Goal: Task Accomplishment & Management: Use online tool/utility

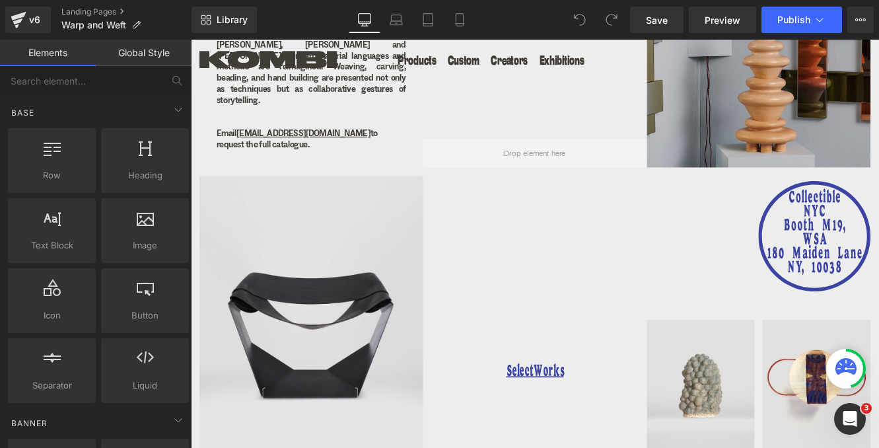
scroll to position [718, 0]
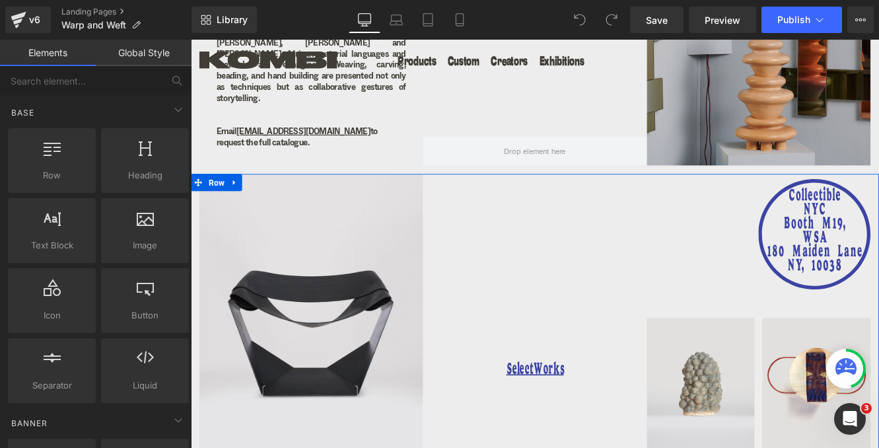
click at [638, 412] on h1 "SelectWorks" at bounding box center [589, 423] width 259 height 22
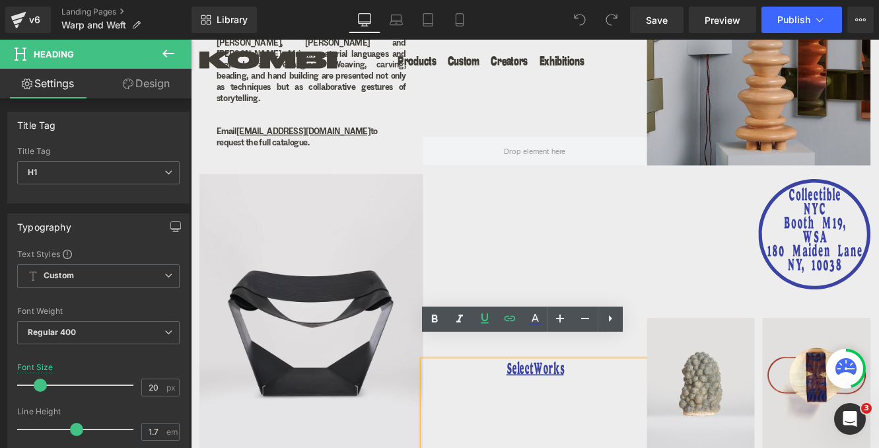
click at [650, 412] on h1 "SelectWorks" at bounding box center [589, 423] width 259 height 22
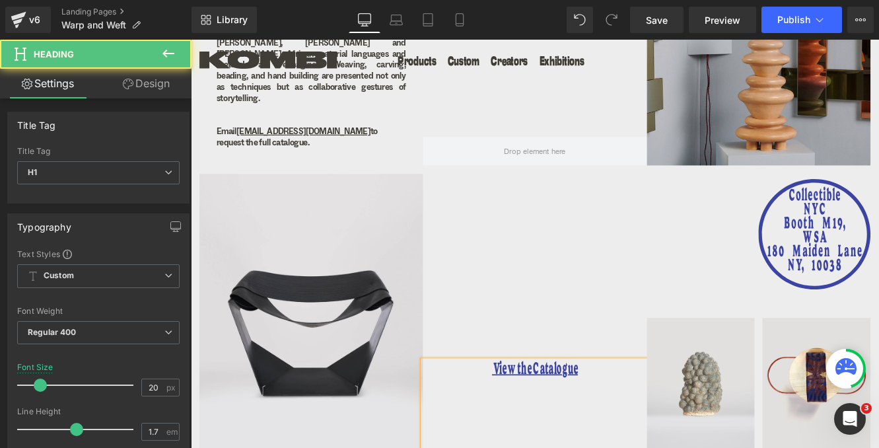
click at [570, 415] on u "View the Catalogue" at bounding box center [590, 423] width 100 height 16
click at [585, 415] on u "View the Catalogue" at bounding box center [590, 423] width 100 height 16
click at [677, 412] on h1 "View the Catalogue" at bounding box center [589, 423] width 259 height 22
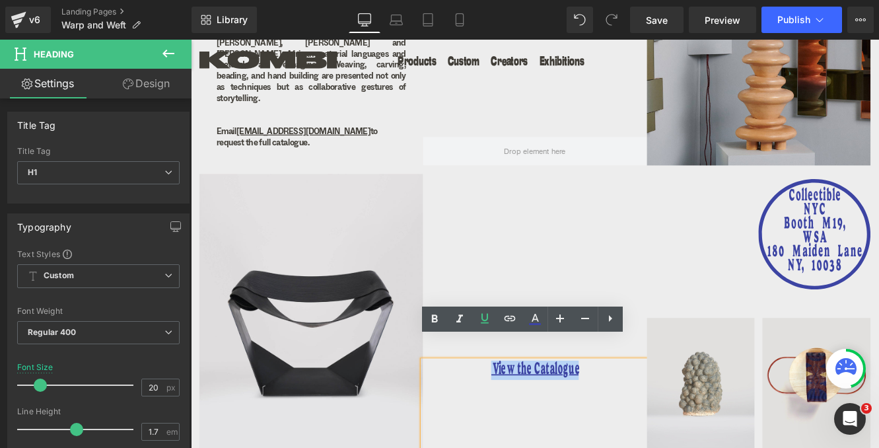
drag, startPoint x: 668, startPoint y: 397, endPoint x: 528, endPoint y: 376, distance: 141.6
click at [528, 376] on div "View the Catalogue Heading" at bounding box center [589, 357] width 259 height 325
click at [508, 316] on icon at bounding box center [510, 318] width 16 height 16
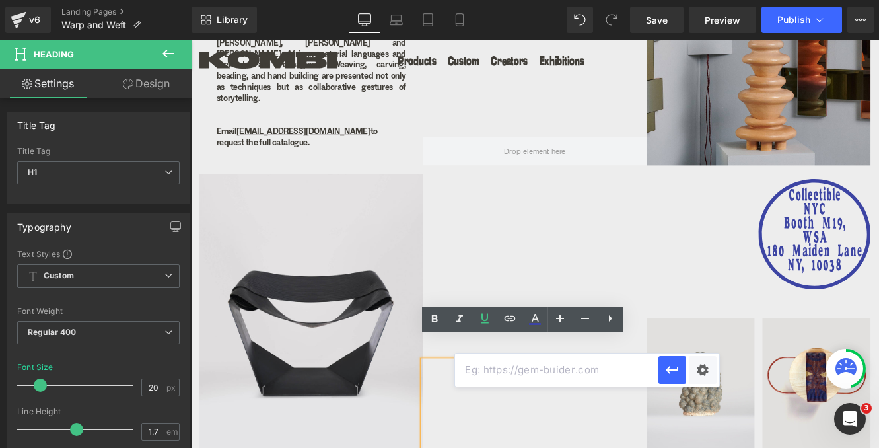
click at [509, 372] on input "text" at bounding box center [556, 369] width 203 height 33
paste input "[URL][DOMAIN_NAME]"
type input "[URL][DOMAIN_NAME]"
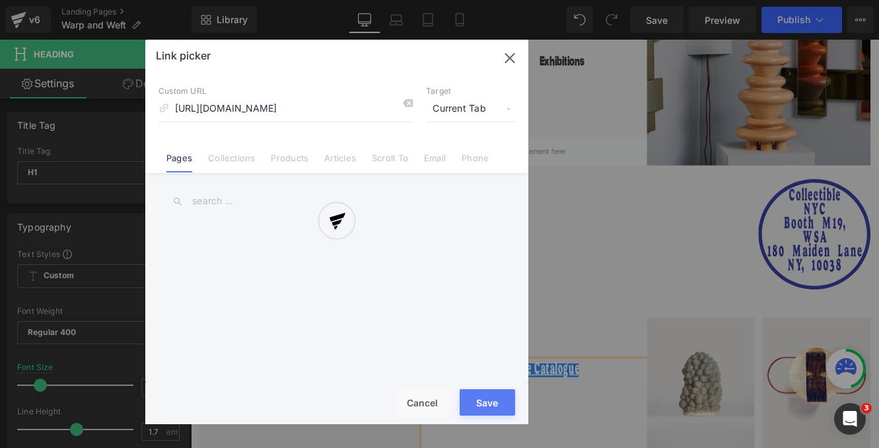
click at [704, 0] on div "Text Color Highlight Color #333333 Edit or remove link: Edit - Unlink - Cancel …" at bounding box center [439, 0] width 879 height 0
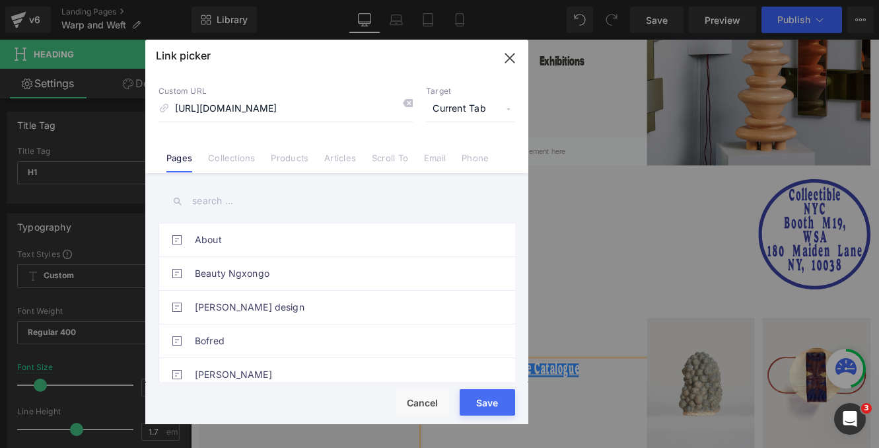
click at [454, 108] on span "Current Tab" at bounding box center [470, 108] width 89 height 25
click at [455, 159] on li "New Tab" at bounding box center [470, 156] width 102 height 23
click at [495, 404] on button "Save" at bounding box center [487, 402] width 55 height 26
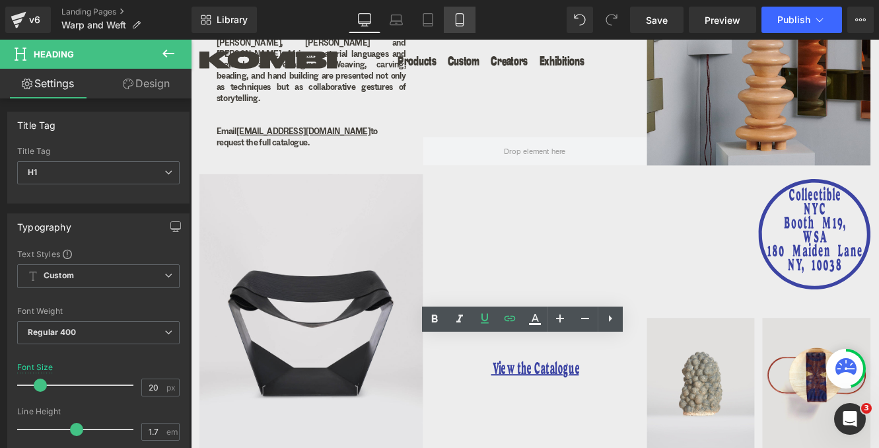
click at [463, 17] on icon at bounding box center [459, 20] width 7 height 13
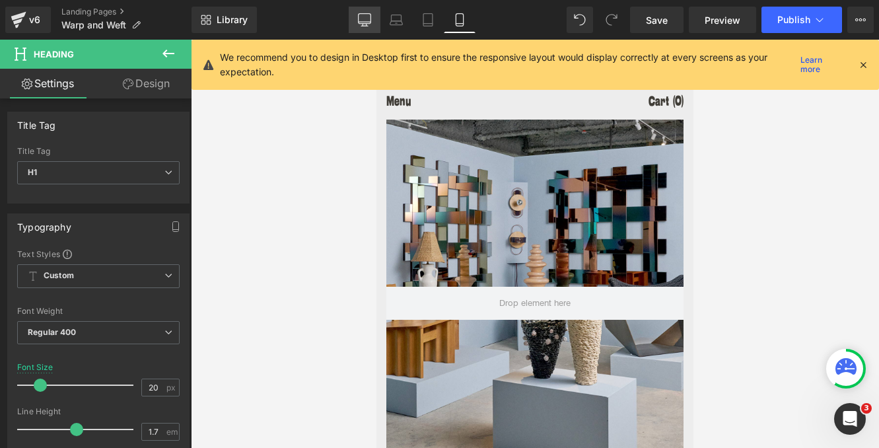
click at [362, 19] on icon at bounding box center [364, 19] width 13 height 13
type input "100"
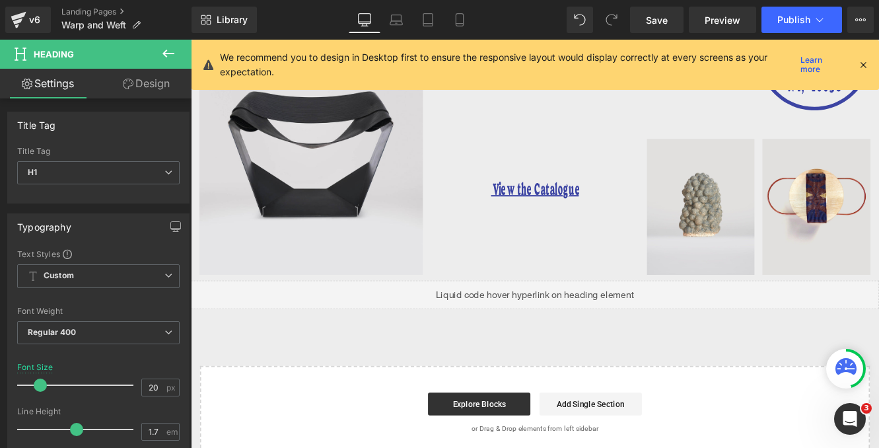
scroll to position [926, 0]
click at [866, 68] on icon at bounding box center [863, 65] width 12 height 12
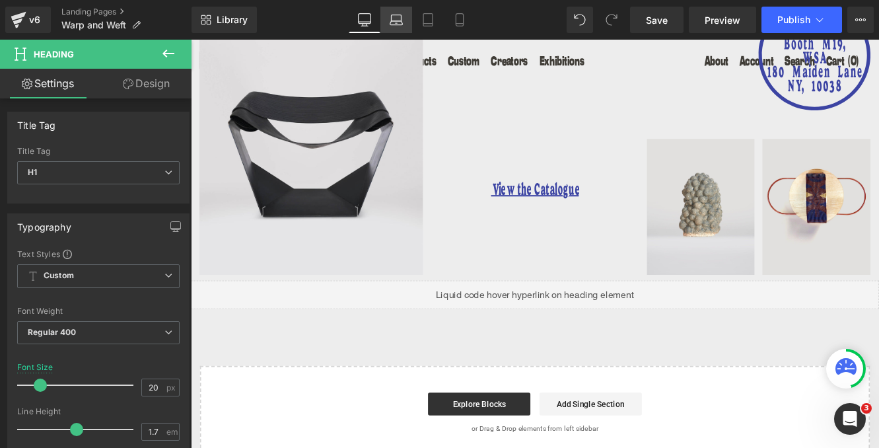
click at [395, 21] on icon at bounding box center [396, 23] width 13 height 4
type input "18"
type input "100"
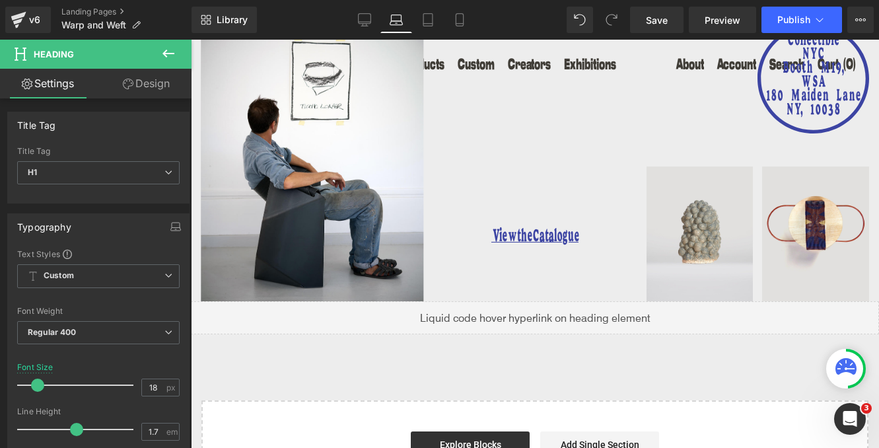
scroll to position [913, 0]
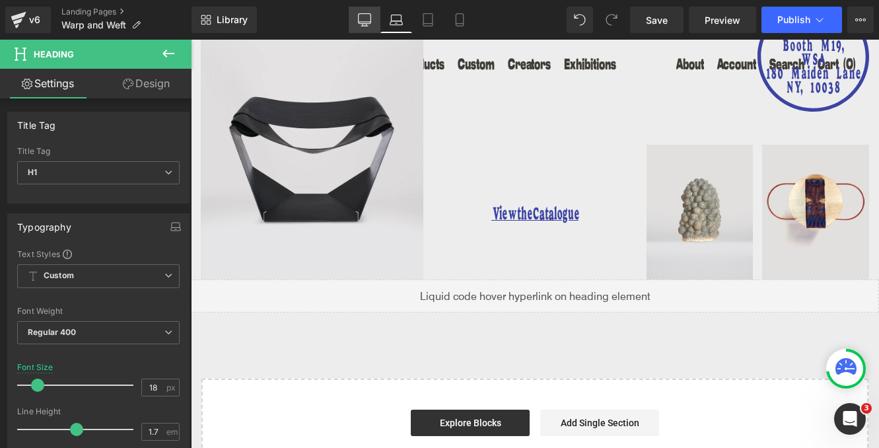
click at [356, 17] on link "Desktop" at bounding box center [365, 20] width 32 height 26
type input "20"
type input "100"
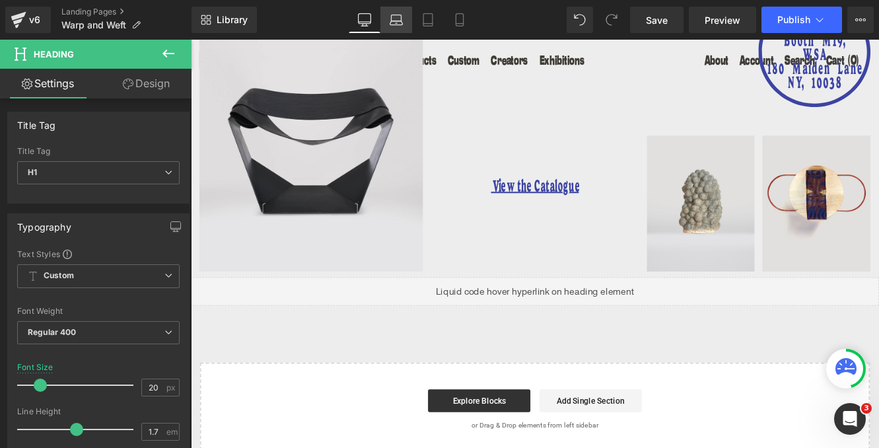
click at [397, 18] on icon at bounding box center [396, 19] width 13 height 13
type input "18"
type input "100"
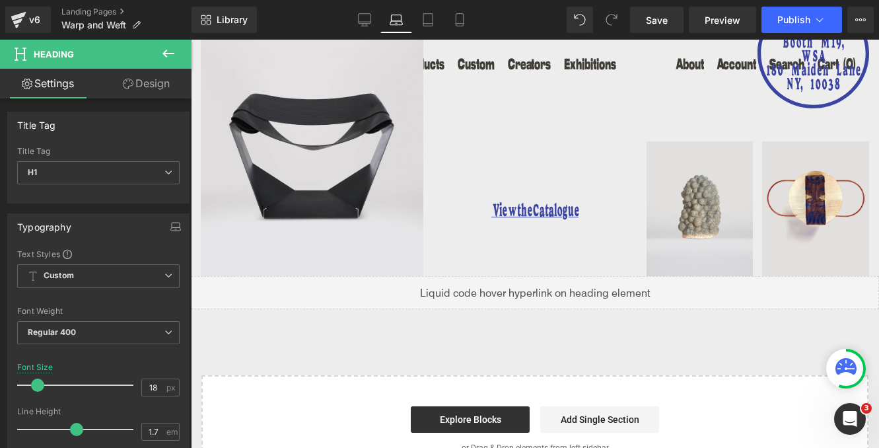
scroll to position [917, 0]
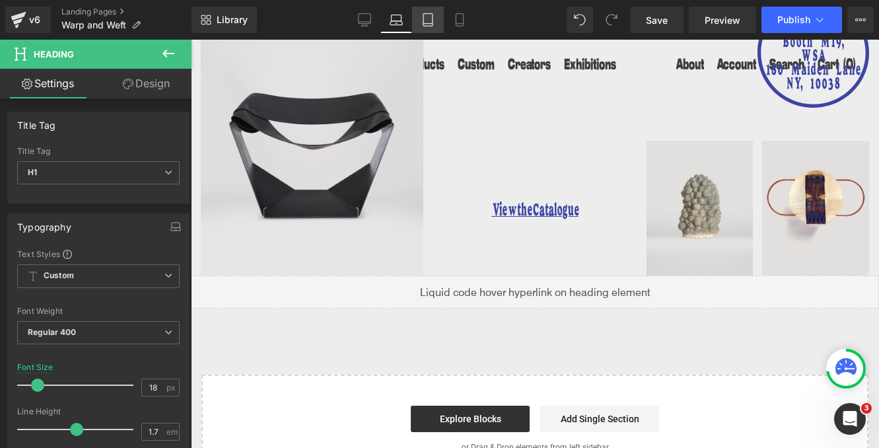
click at [422, 25] on icon at bounding box center [427, 19] width 13 height 13
type input "20"
type input "100"
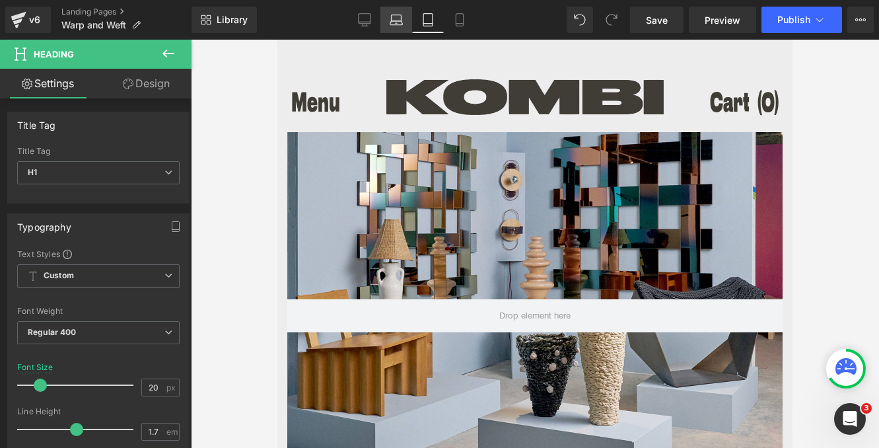
click at [399, 20] on icon at bounding box center [396, 19] width 13 height 13
type input "18"
type input "100"
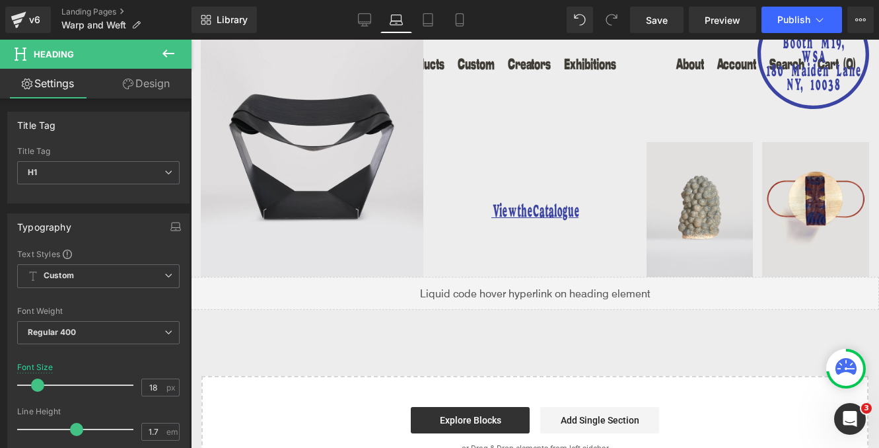
scroll to position [915, 0]
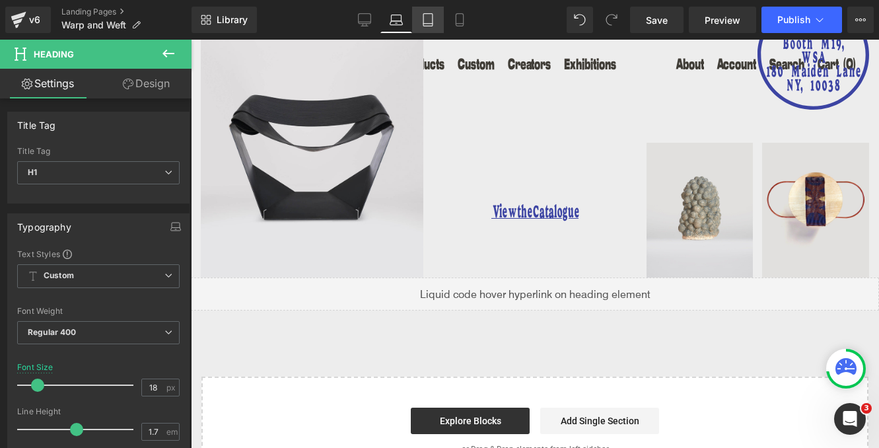
click at [432, 24] on icon at bounding box center [427, 20] width 9 height 13
type input "20"
type input "100"
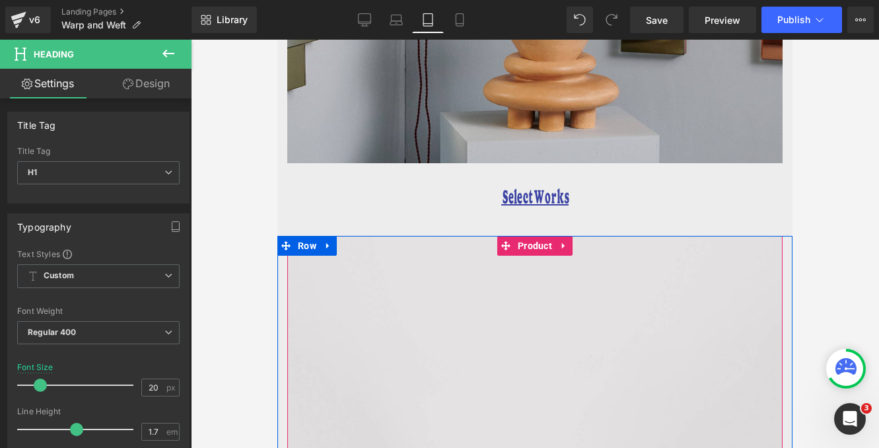
scroll to position [2015, 0]
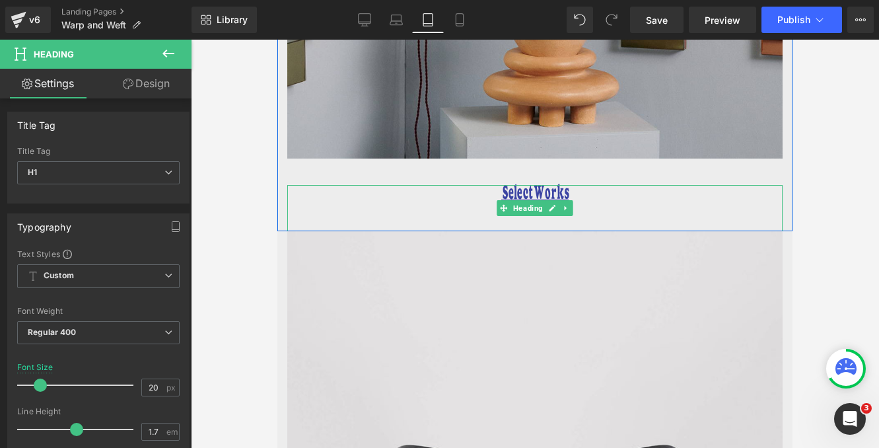
click at [576, 185] on h1 "Select Works" at bounding box center [534, 195] width 495 height 20
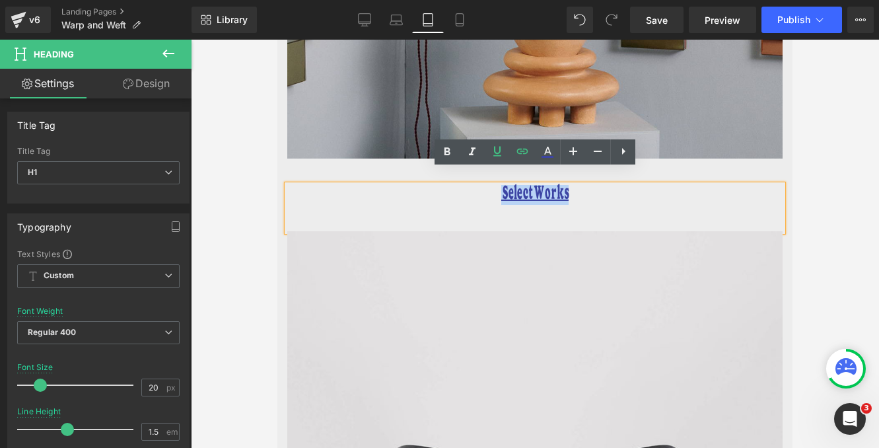
drag, startPoint x: 592, startPoint y: 184, endPoint x: 500, endPoint y: 178, distance: 92.6
click at [500, 185] on h1 "Select Works" at bounding box center [534, 195] width 495 height 20
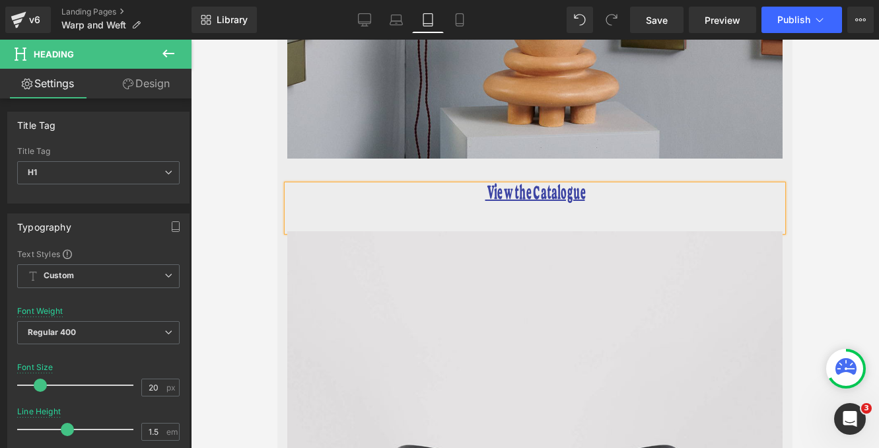
click at [512, 187] on u "View the Catalogue" at bounding box center [535, 195] width 100 height 16
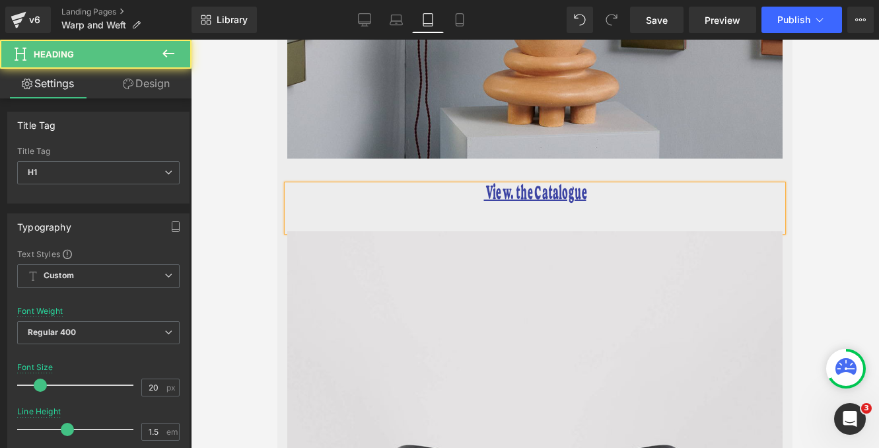
click at [514, 187] on u "View. the Catalogue" at bounding box center [535, 195] width 102 height 16
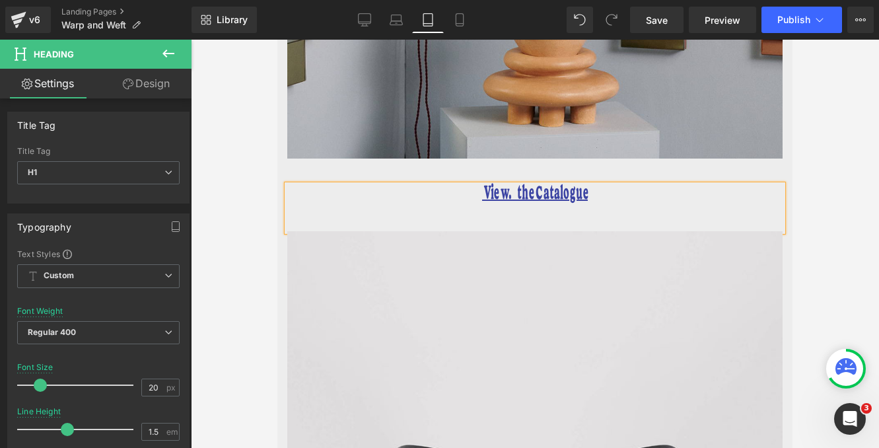
click at [512, 187] on u "View. the Catalogue" at bounding box center [535, 195] width 106 height 16
click at [532, 187] on u "View the Catalogue" at bounding box center [535, 195] width 104 height 16
click at [532, 187] on u "View the. Catalogue" at bounding box center [534, 195] width 111 height 16
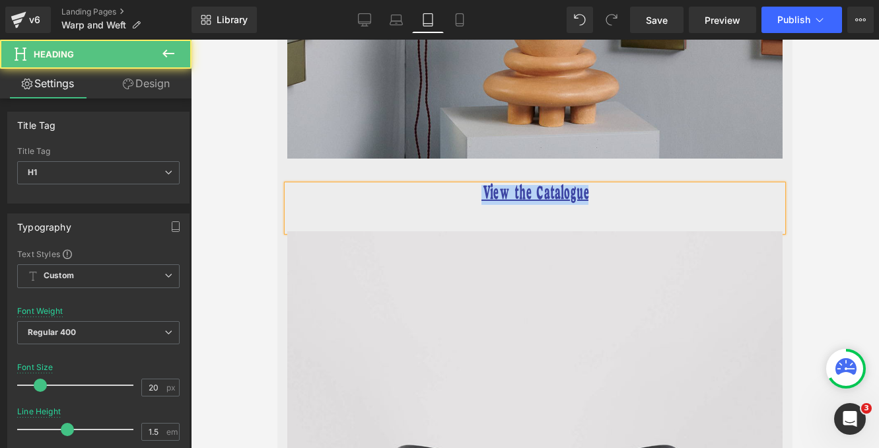
drag, startPoint x: 590, startPoint y: 176, endPoint x: 448, endPoint y: 176, distance: 142.6
click at [448, 185] on h1 "View the Catalogue" at bounding box center [534, 195] width 495 height 20
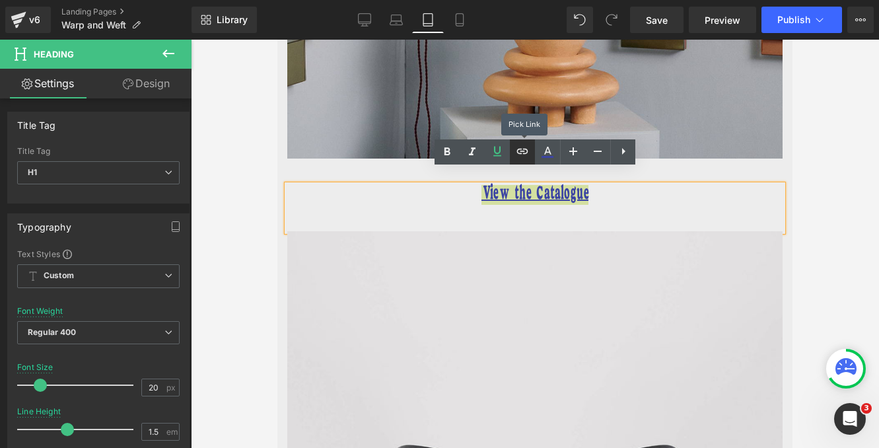
click at [524, 155] on icon at bounding box center [522, 151] width 16 height 16
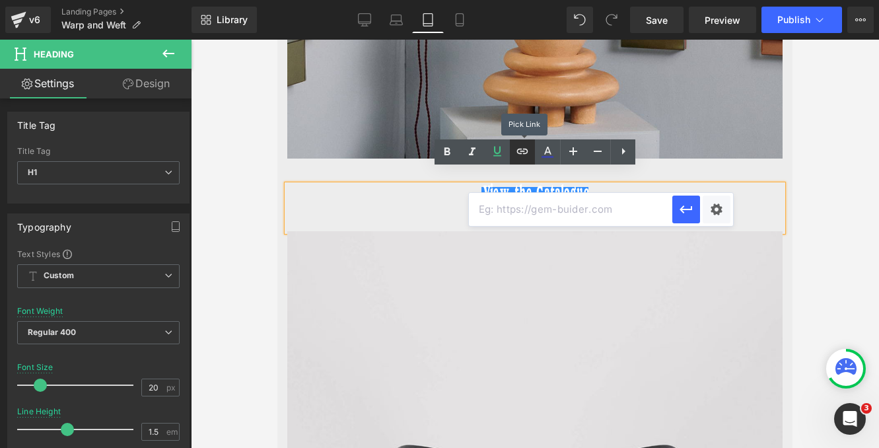
scroll to position [0, 0]
click at [602, 218] on input "text" at bounding box center [570, 209] width 203 height 33
paste input "[URL][DOMAIN_NAME]"
type input "[URL][DOMAIN_NAME]"
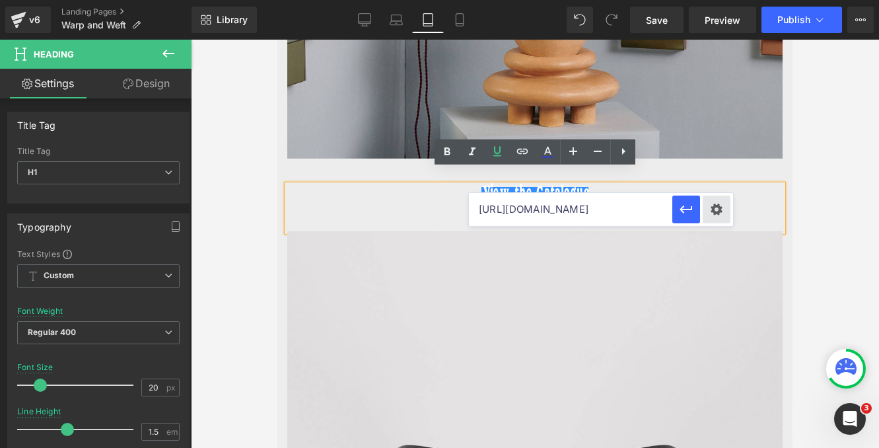
click at [714, 0] on div "Text Color Highlight Color #333333 Edit or remove link: Edit - Unlink - Cancel …" at bounding box center [439, 0] width 879 height 0
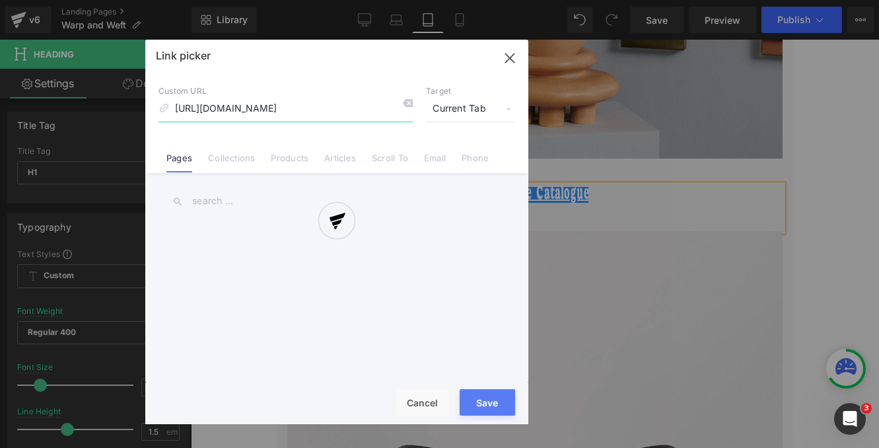
scroll to position [0, 183]
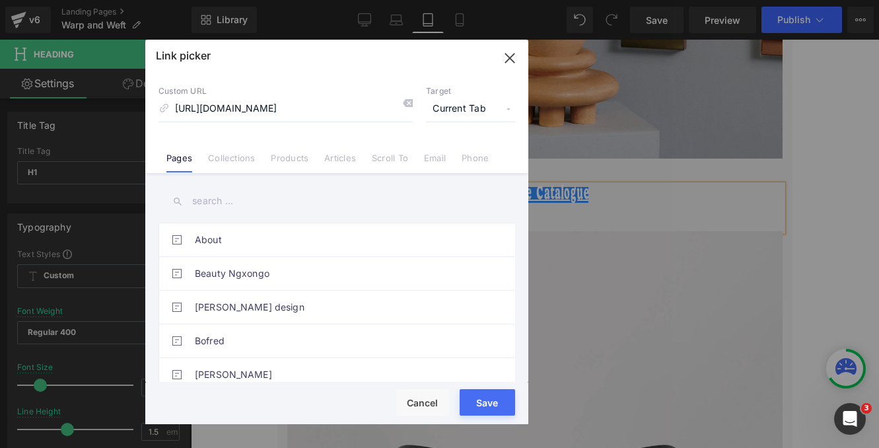
click at [471, 105] on span "Current Tab" at bounding box center [470, 108] width 89 height 25
click at [458, 157] on li "New Tab" at bounding box center [470, 156] width 102 height 23
click at [488, 413] on button "Save" at bounding box center [487, 402] width 55 height 26
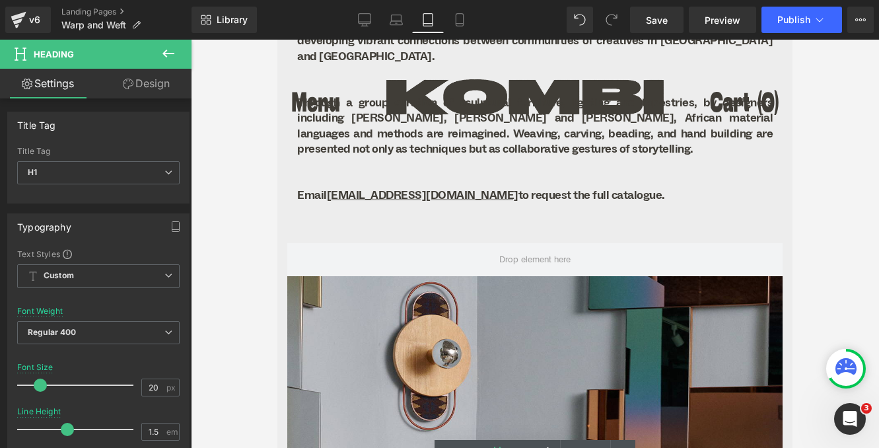
scroll to position [1218, 0]
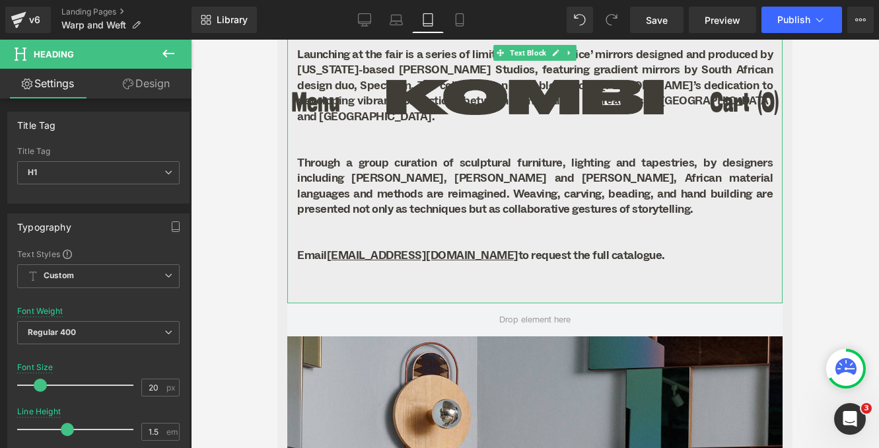
click at [561, 248] on p "Email [EMAIL_ADDRESS][DOMAIN_NAME] to request the full catalogue." at bounding box center [534, 255] width 475 height 15
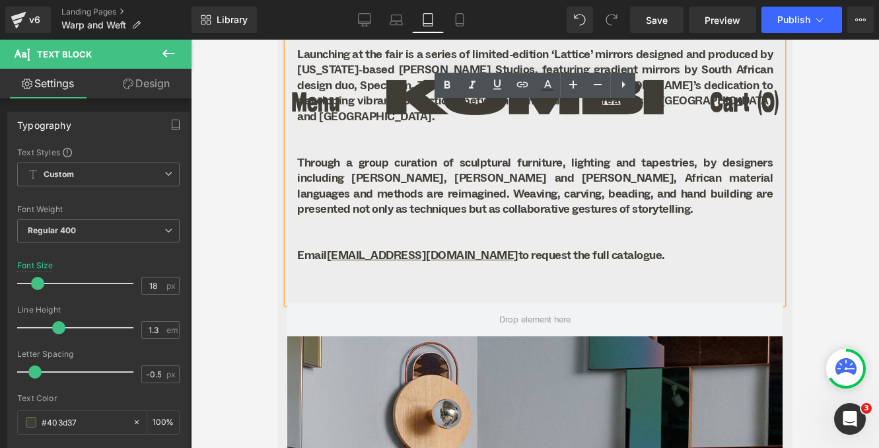
drag, startPoint x: 567, startPoint y: 240, endPoint x: 419, endPoint y: 240, distance: 148.6
click at [419, 248] on p "Email [EMAIL_ADDRESS][DOMAIN_NAME] to request the full catalogue." at bounding box center [534, 255] width 475 height 15
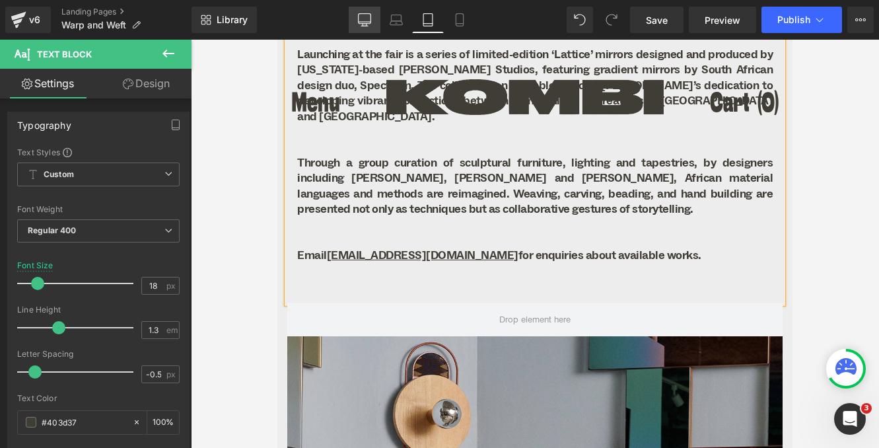
click at [361, 18] on icon at bounding box center [364, 19] width 13 height 13
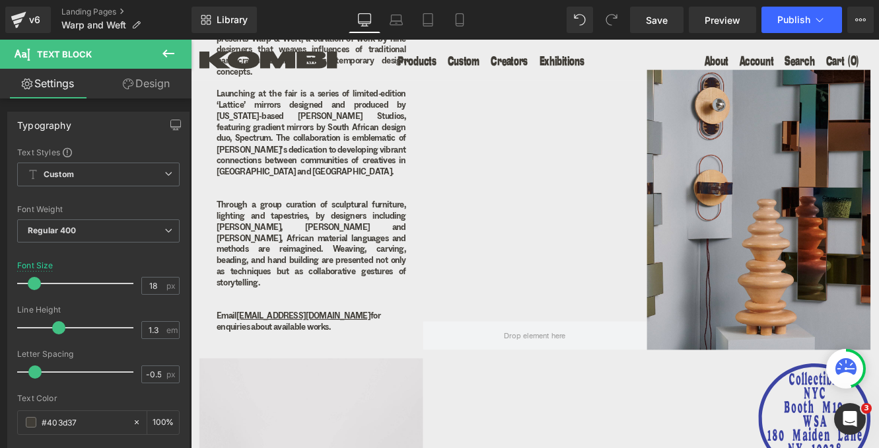
scroll to position [589, 0]
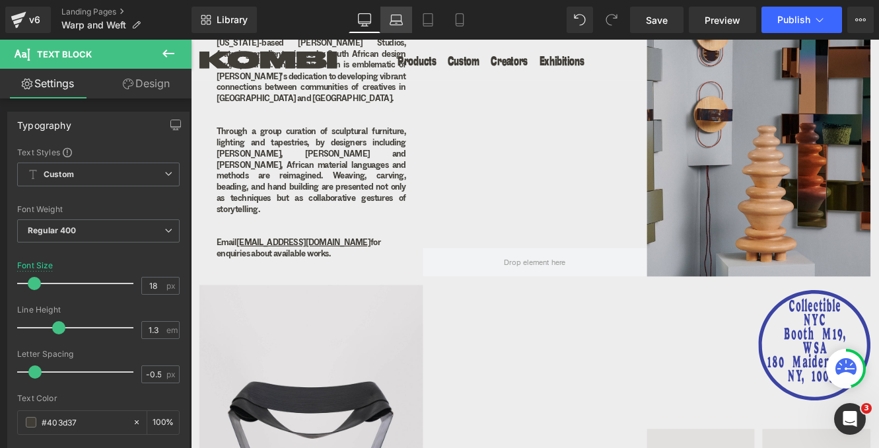
click at [394, 17] on icon at bounding box center [396, 19] width 13 height 13
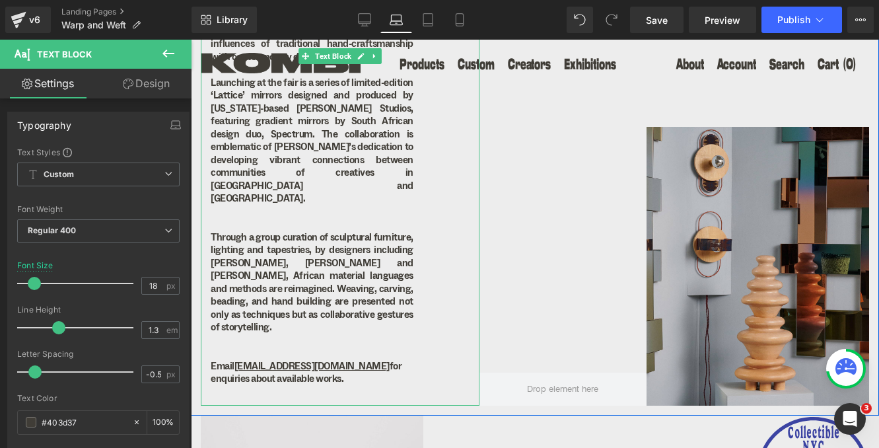
scroll to position [502, 0]
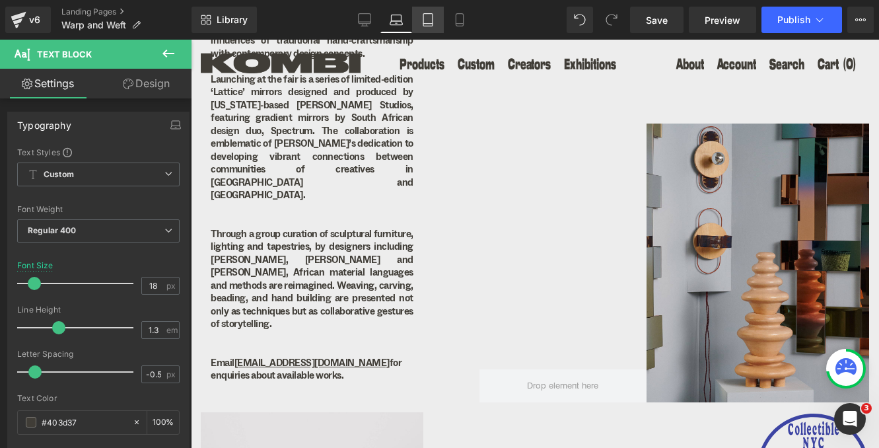
click at [427, 17] on icon at bounding box center [427, 19] width 13 height 13
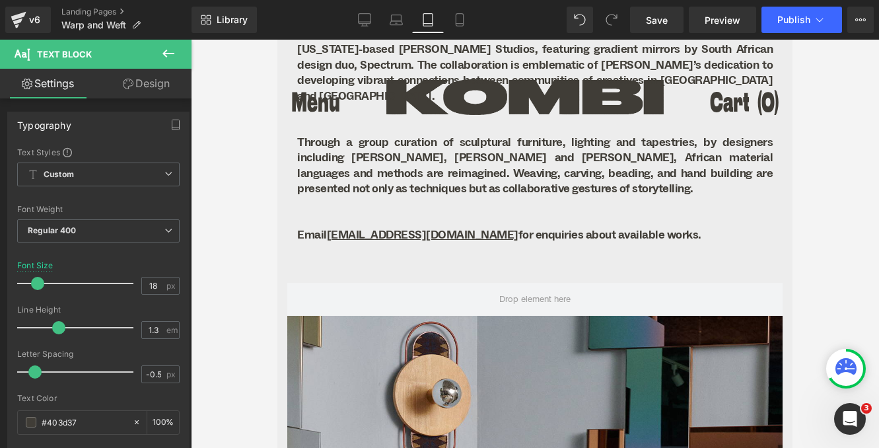
scroll to position [1239, 0]
drag, startPoint x: 461, startPoint y: 21, endPoint x: 86, endPoint y: 7, distance: 374.7
click at [461, 21] on icon at bounding box center [459, 19] width 13 height 13
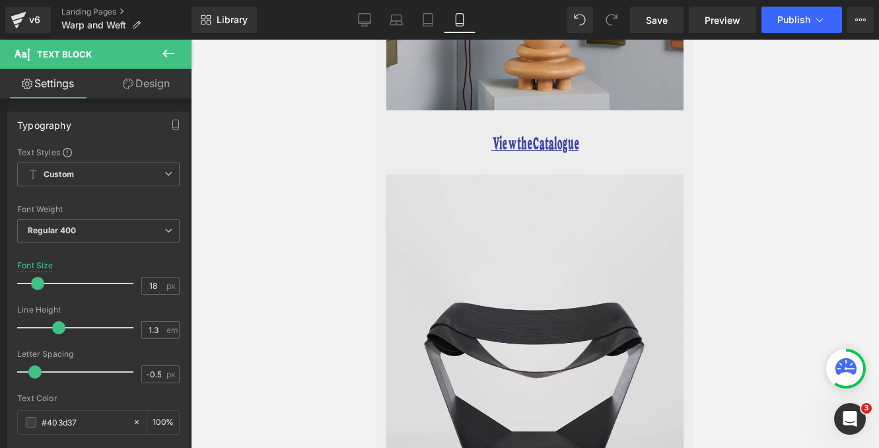
scroll to position [1766, 0]
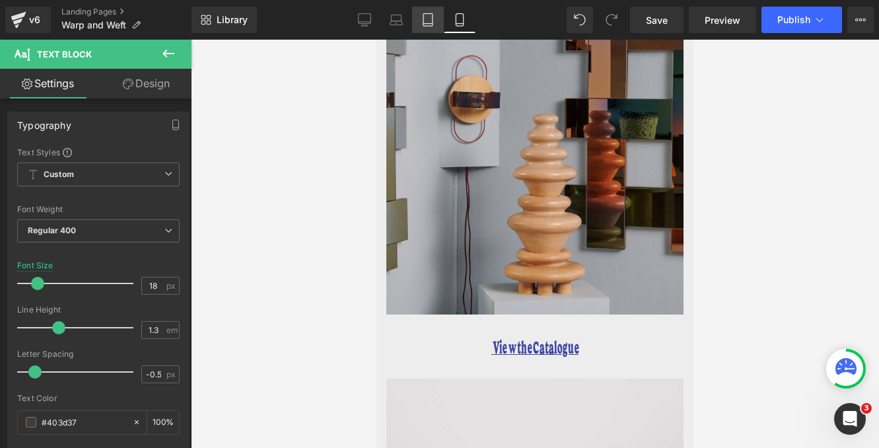
click at [419, 25] on link "Tablet" at bounding box center [428, 20] width 32 height 26
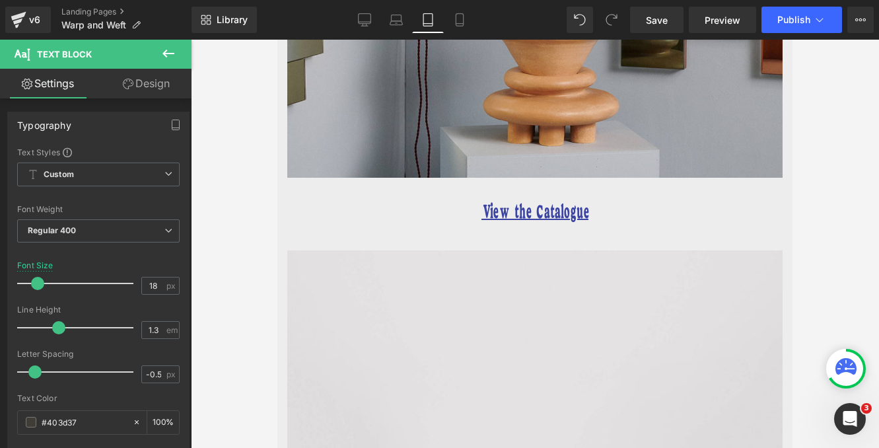
scroll to position [1995, 0]
click at [388, 22] on link "Laptop" at bounding box center [396, 20] width 32 height 26
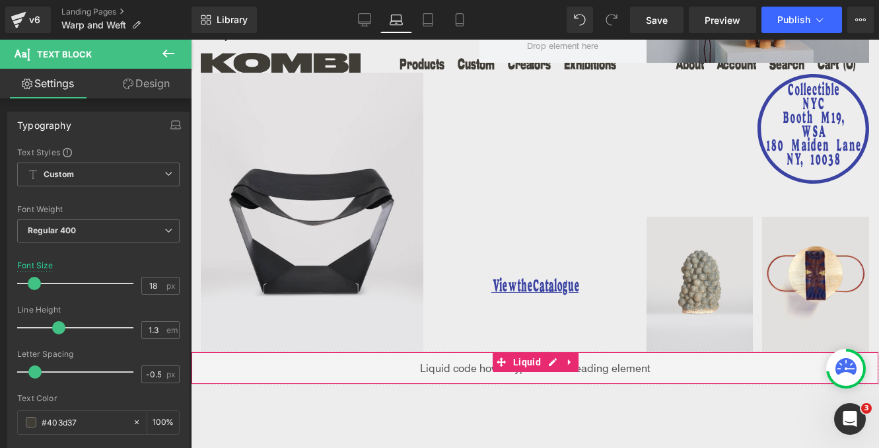
scroll to position [847, 0]
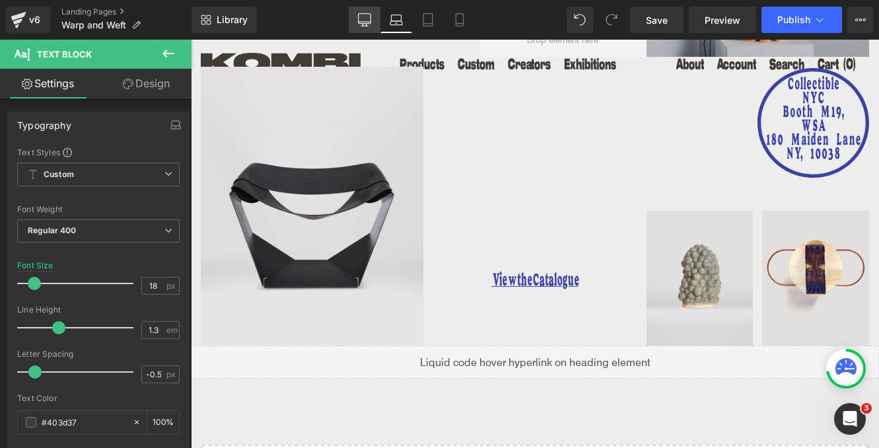
click at [370, 18] on icon at bounding box center [364, 19] width 13 height 13
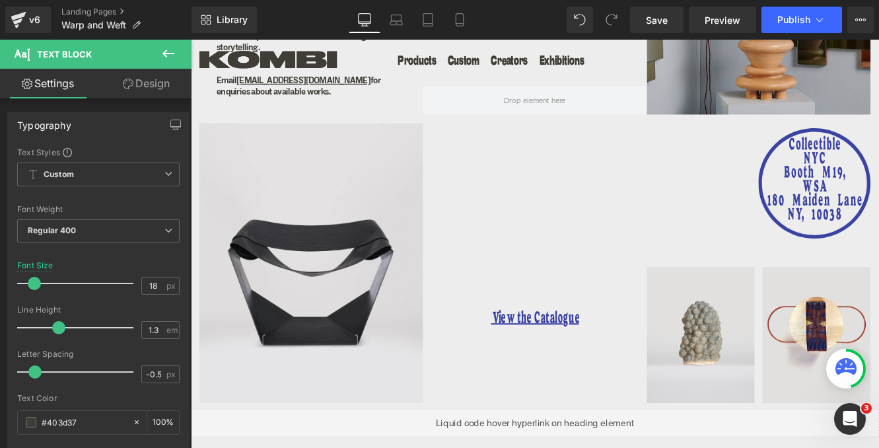
scroll to position [777, 0]
click at [652, 20] on span "Save" at bounding box center [657, 20] width 22 height 14
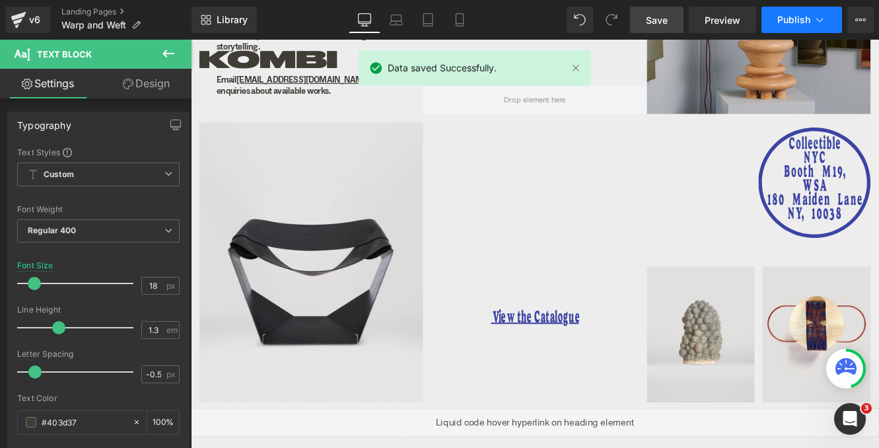
click at [788, 17] on span "Publish" at bounding box center [793, 20] width 33 height 11
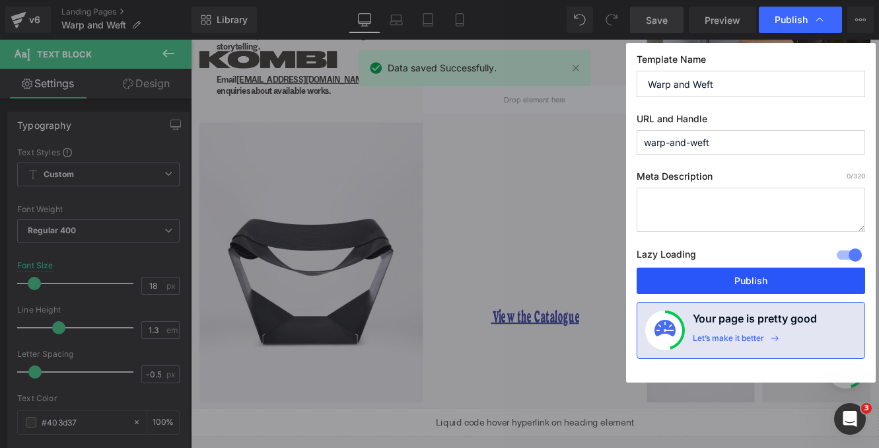
click at [745, 272] on button "Publish" at bounding box center [751, 280] width 228 height 26
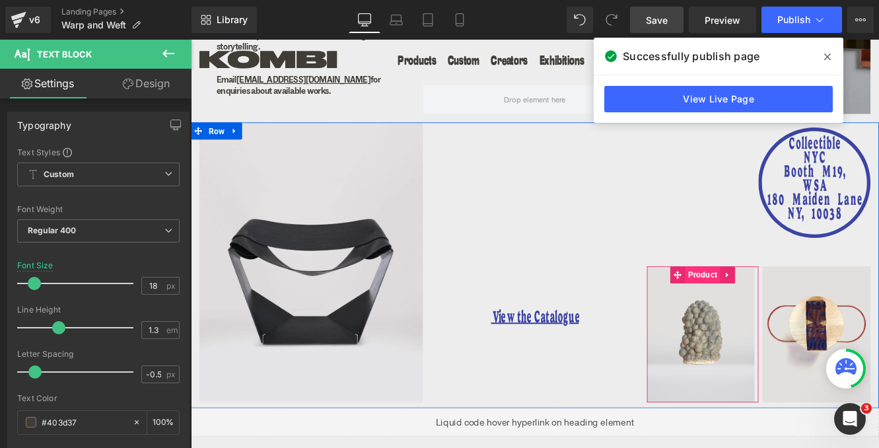
click at [777, 303] on span "Product" at bounding box center [785, 313] width 41 height 20
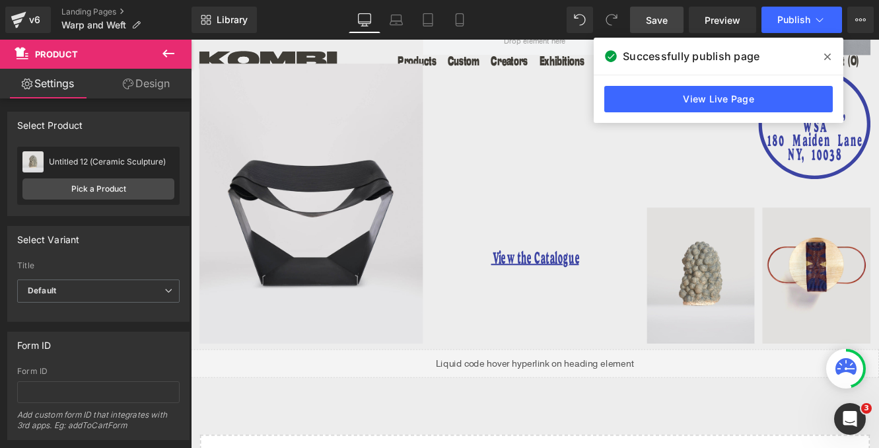
scroll to position [846, 0]
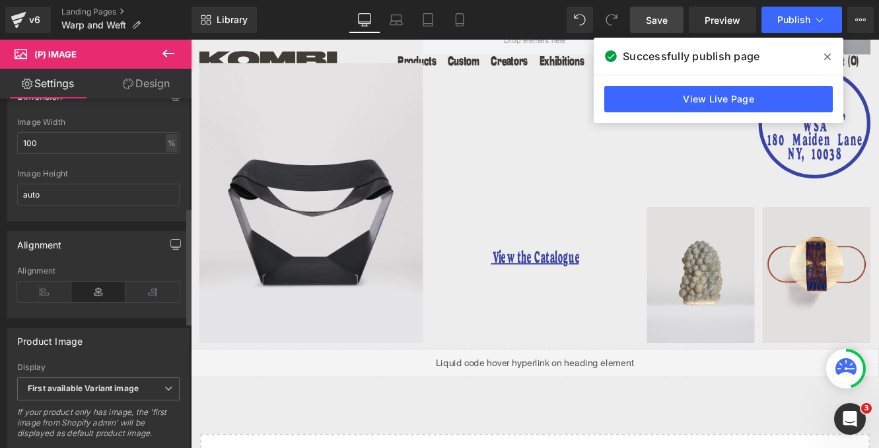
scroll to position [0, 0]
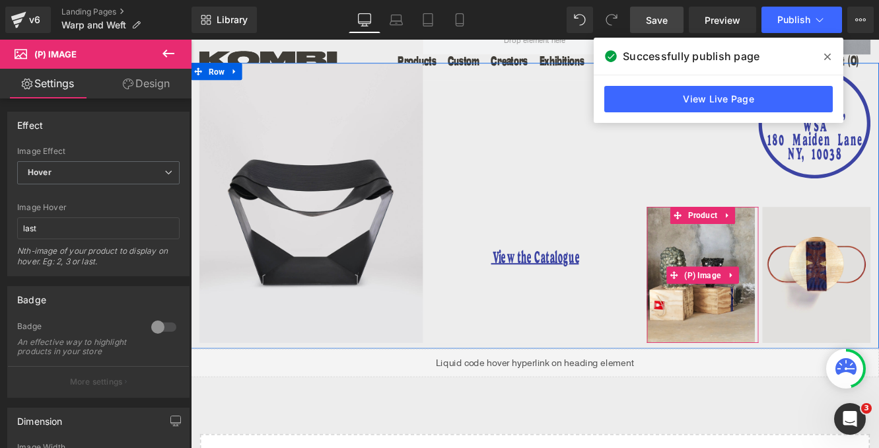
click at [738, 286] on img at bounding box center [785, 313] width 130 height 158
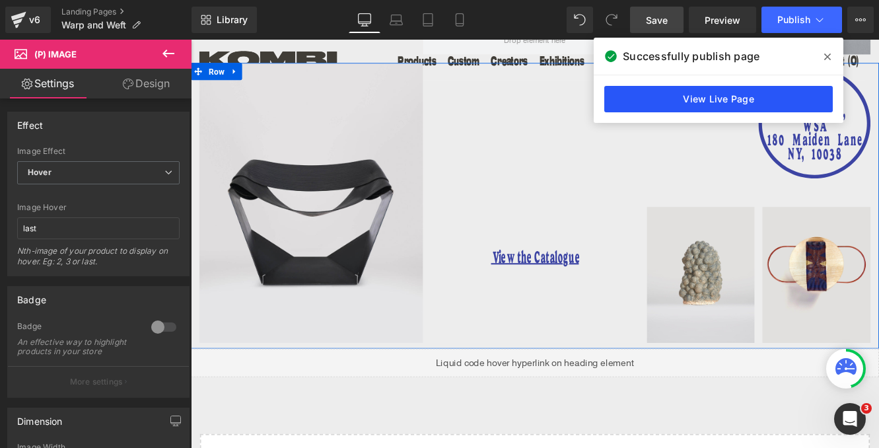
click at [619, 213] on div "View the Catalogue Heading" at bounding box center [589, 229] width 259 height 325
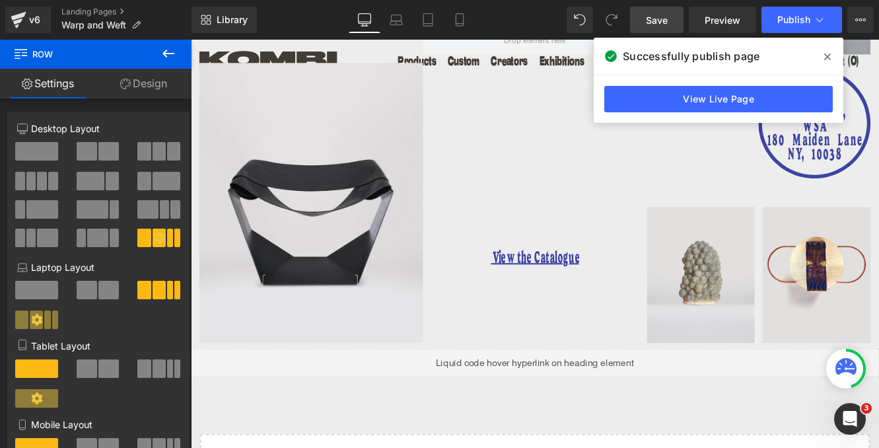
click at [828, 57] on icon at bounding box center [827, 56] width 7 height 7
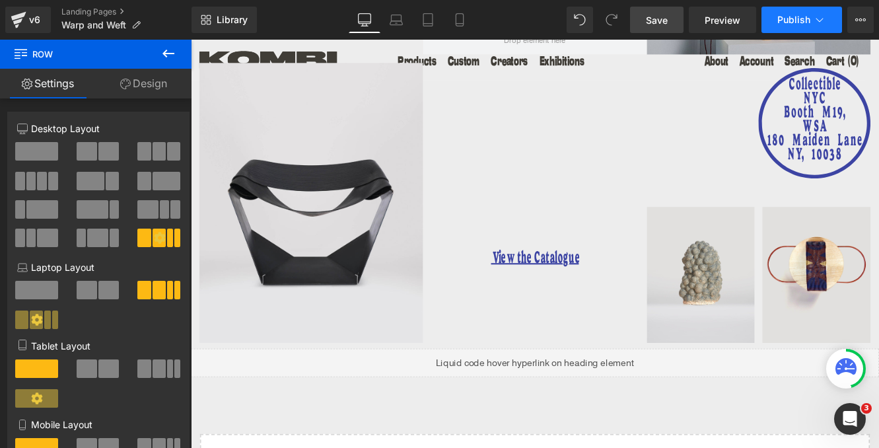
click at [788, 28] on button "Publish" at bounding box center [801, 20] width 81 height 26
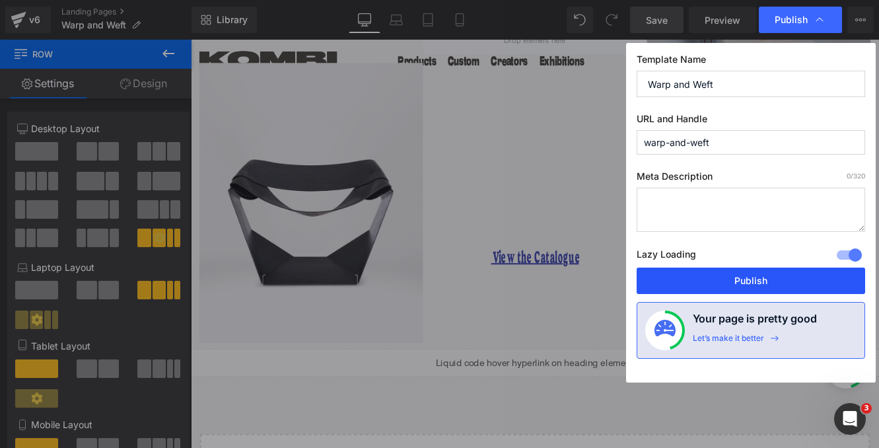
click at [749, 279] on button "Publish" at bounding box center [751, 280] width 228 height 26
